Goal: Information Seeking & Learning: Learn about a topic

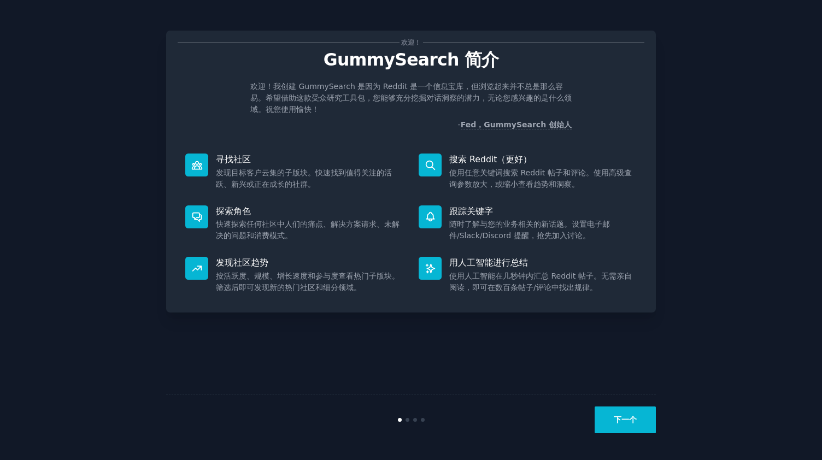
click at [617, 418] on font "下一个" at bounding box center [624, 419] width 23 height 9
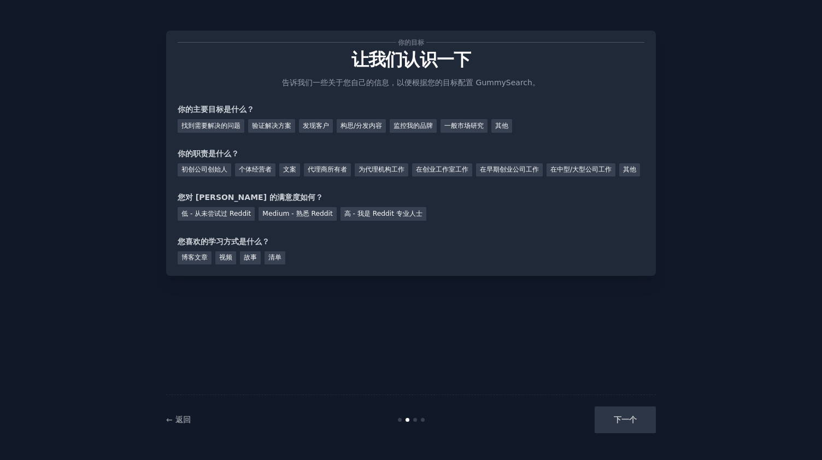
click at [617, 418] on div "下一个" at bounding box center [573, 419] width 163 height 27
click at [231, 125] on font "找到需要解决的问题" at bounding box center [210, 126] width 59 height 8
click at [273, 126] on font "验证解决方案" at bounding box center [271, 126] width 39 height 8
click at [326, 126] on font "发现客户" at bounding box center [316, 126] width 26 height 8
click at [588, 166] on font "在中型/大型公司工作" at bounding box center [580, 170] width 61 height 8
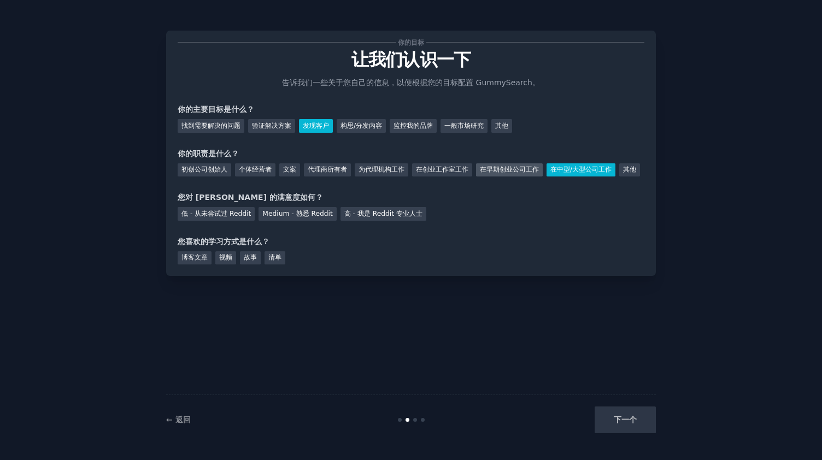
click at [511, 169] on font "在早期创业公司工作" at bounding box center [509, 170] width 59 height 8
click at [222, 173] on font "初创公司创始人" at bounding box center [204, 170] width 46 height 8
click at [253, 169] on font "个体经营者" at bounding box center [255, 170] width 33 height 8
click at [450, 126] on font "一般市场研究" at bounding box center [463, 126] width 39 height 8
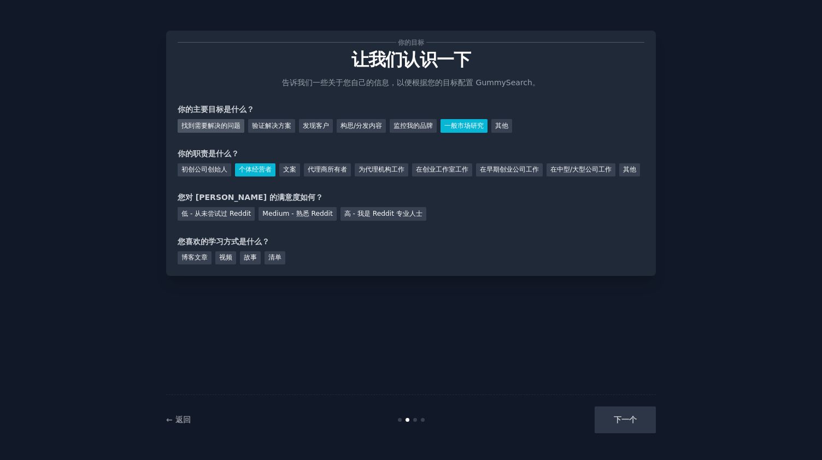
click at [219, 128] on font "找到需要解决的问题" at bounding box center [210, 126] width 59 height 8
click at [235, 217] on font "低 - 从未尝试过 Reddit" at bounding box center [215, 214] width 69 height 8
drag, startPoint x: 207, startPoint y: 273, endPoint x: 219, endPoint y: 275, distance: 11.8
click at [209, 265] on div "博客文章" at bounding box center [195, 258] width 34 height 14
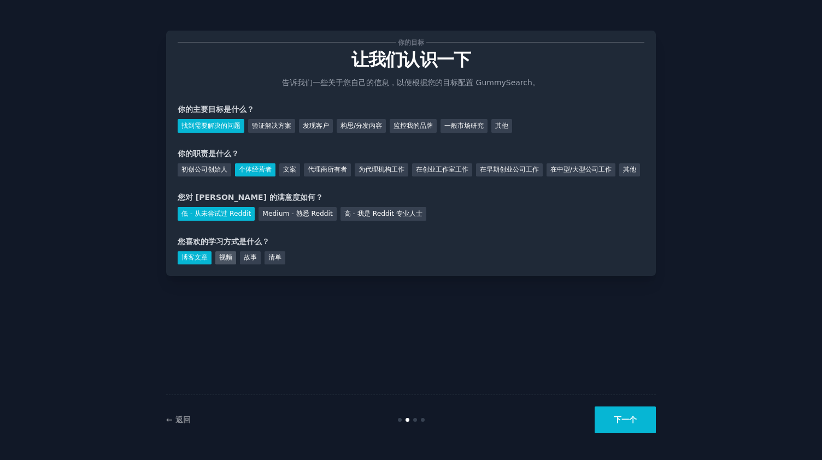
click at [222, 261] on font "视频" at bounding box center [225, 257] width 13 height 8
click at [252, 261] on font "故事" at bounding box center [250, 257] width 13 height 8
click at [285, 265] on div "清单" at bounding box center [274, 258] width 21 height 14
click at [180, 265] on div "博客文章" at bounding box center [195, 258] width 34 height 14
click at [631, 417] on font "下一个" at bounding box center [624, 419] width 23 height 9
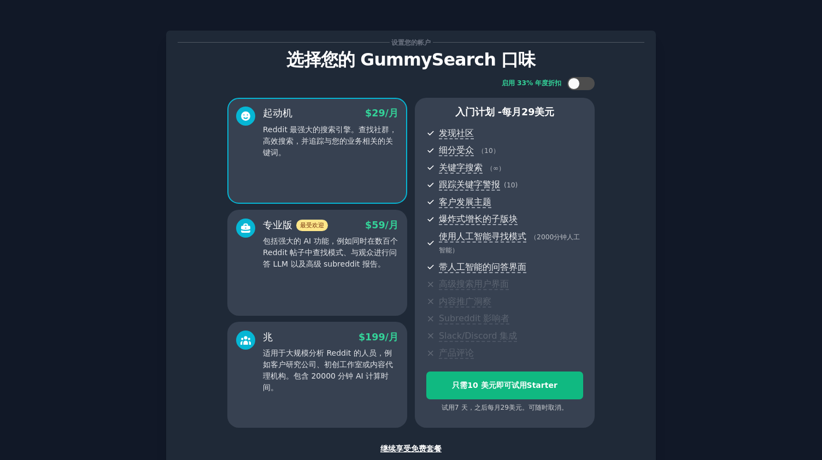
scroll to position [55, 0]
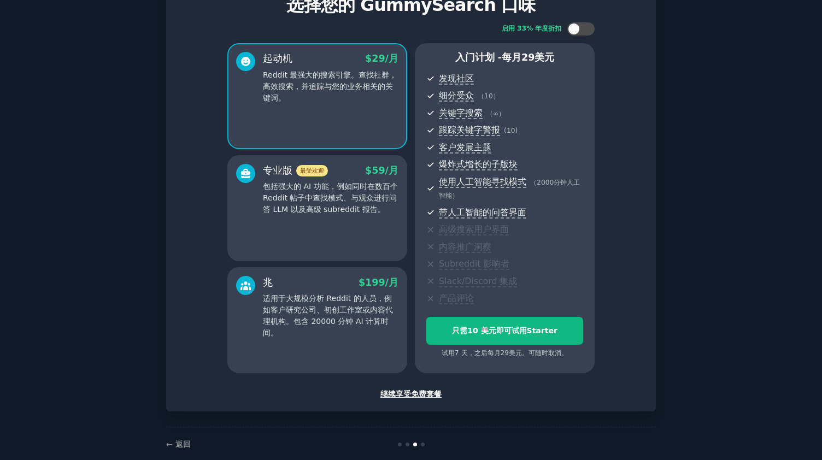
click at [421, 392] on font "继续享受免费套餐" at bounding box center [410, 394] width 61 height 9
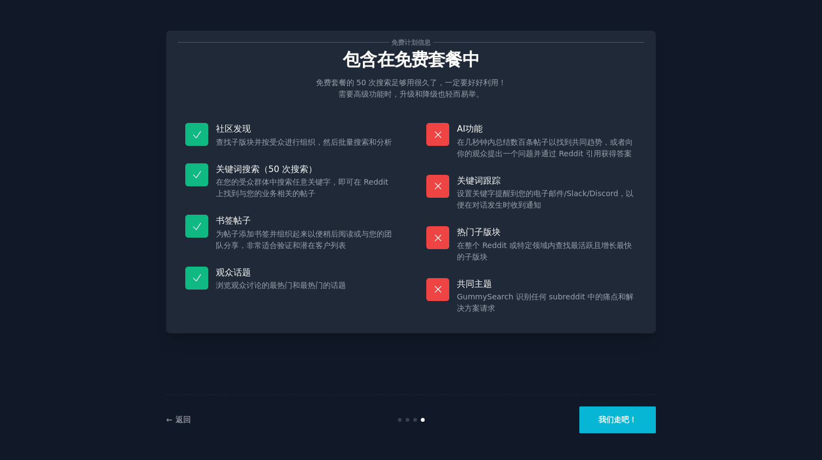
click at [604, 420] on font "我们走吧！" at bounding box center [617, 419] width 38 height 9
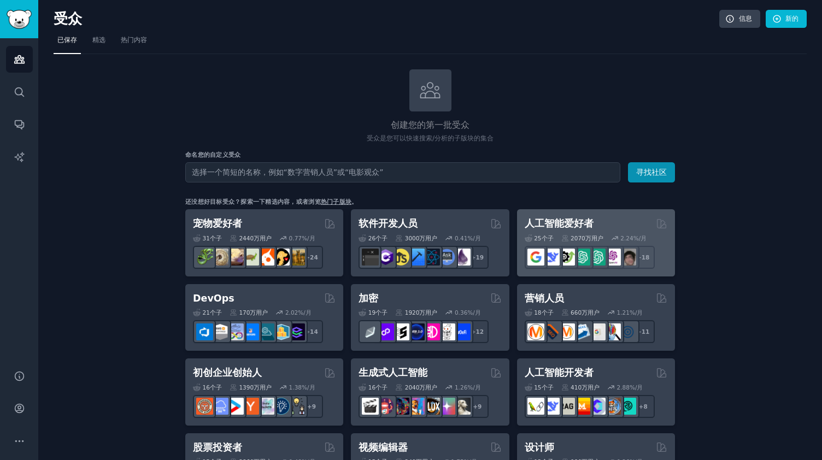
click at [564, 226] on font "人工智能爱好者" at bounding box center [558, 223] width 69 height 11
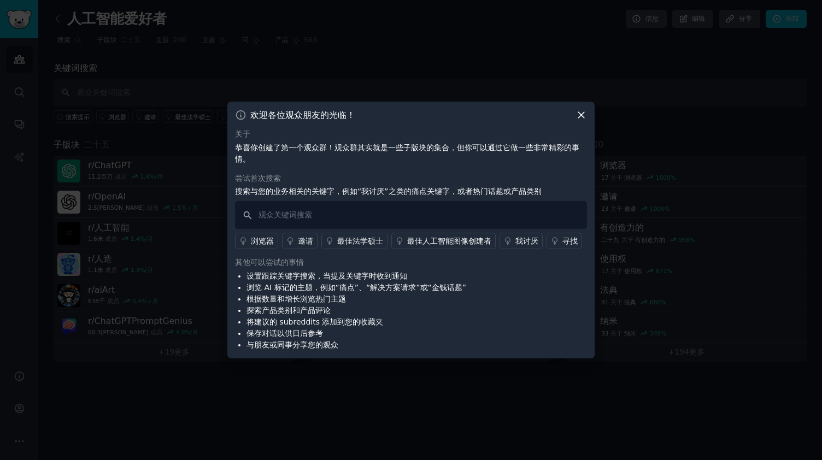
click at [577, 115] on icon at bounding box center [580, 114] width 11 height 11
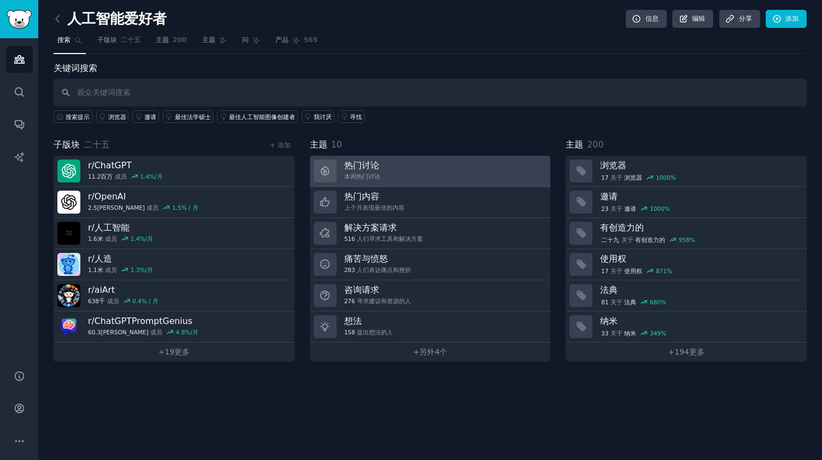
click at [441, 172] on link "热门讨论 本周热门讨论" at bounding box center [430, 171] width 241 height 31
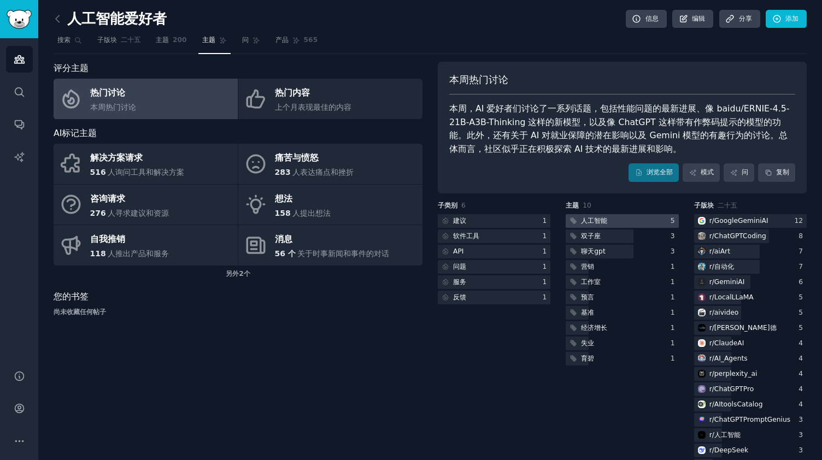
click at [652, 222] on div at bounding box center [621, 221] width 113 height 14
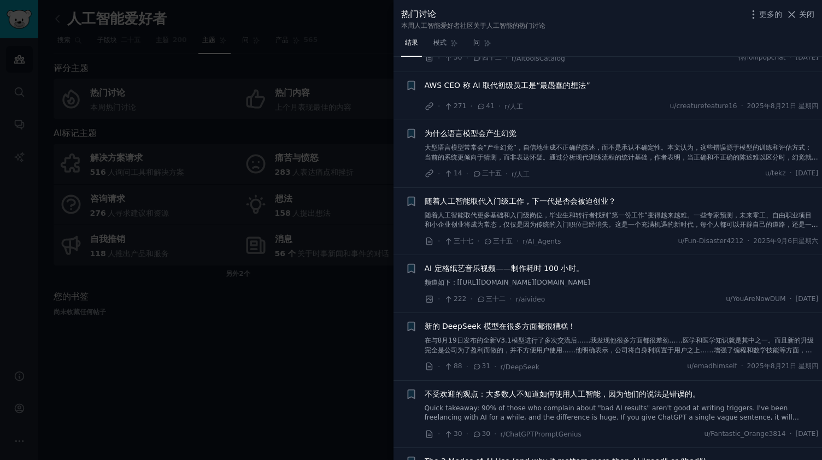
scroll to position [601, 0]
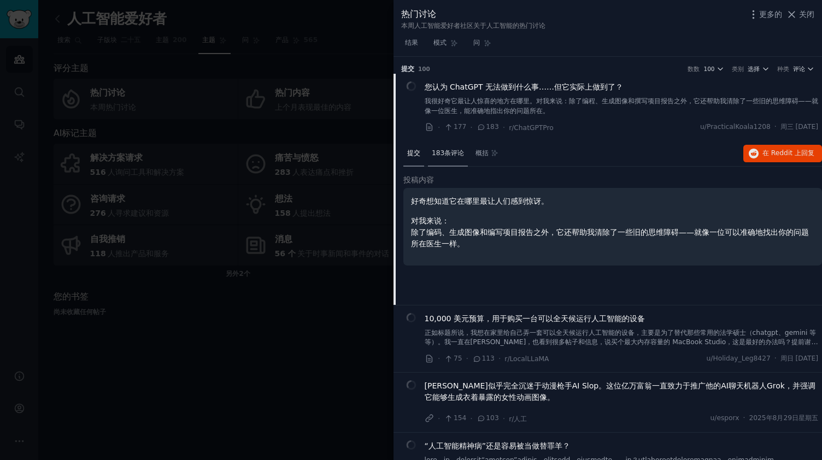
click at [448, 160] on div "183条评论" at bounding box center [448, 154] width 40 height 26
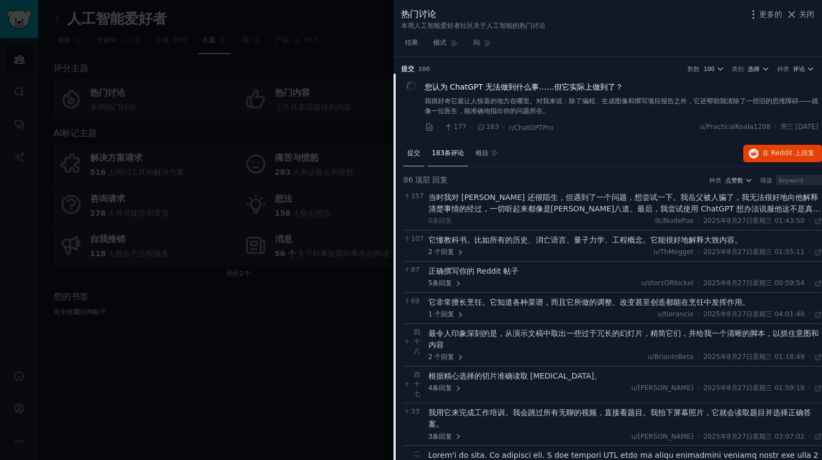
click at [417, 159] on div "提交" at bounding box center [413, 154] width 21 height 26
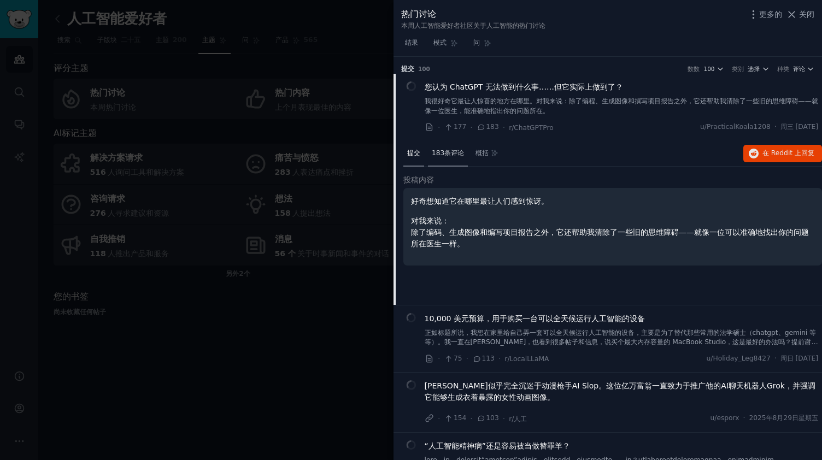
click at [445, 161] on div "183条评论" at bounding box center [448, 154] width 40 height 26
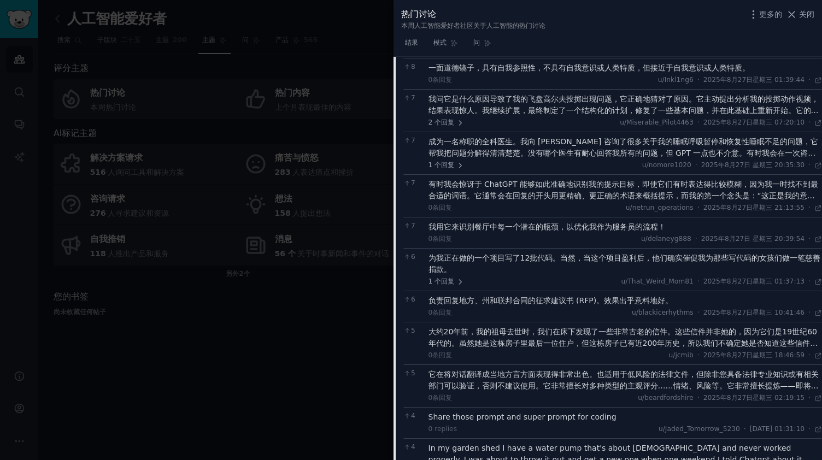
scroll to position [983, 0]
